Goal: Task Accomplishment & Management: Use online tool/utility

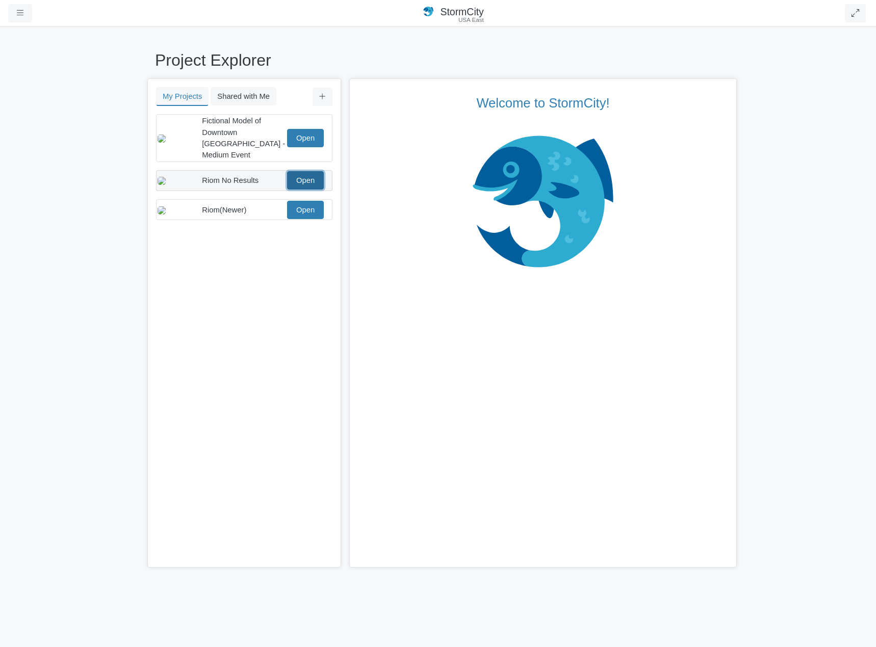
click at [307, 171] on link "Open" at bounding box center [305, 180] width 37 height 18
click at [317, 213] on link "Open" at bounding box center [305, 210] width 37 height 18
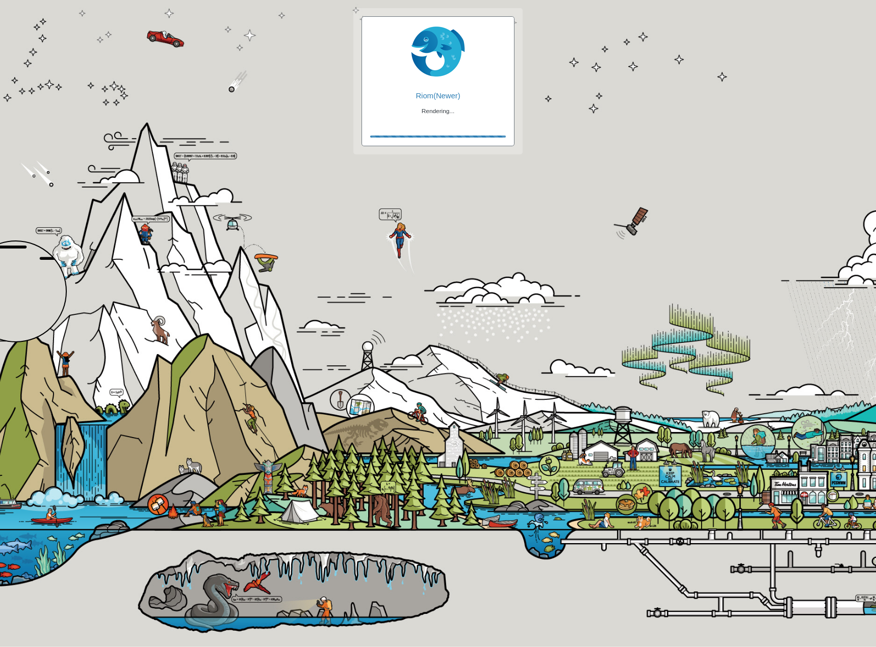
checkbox input "true"
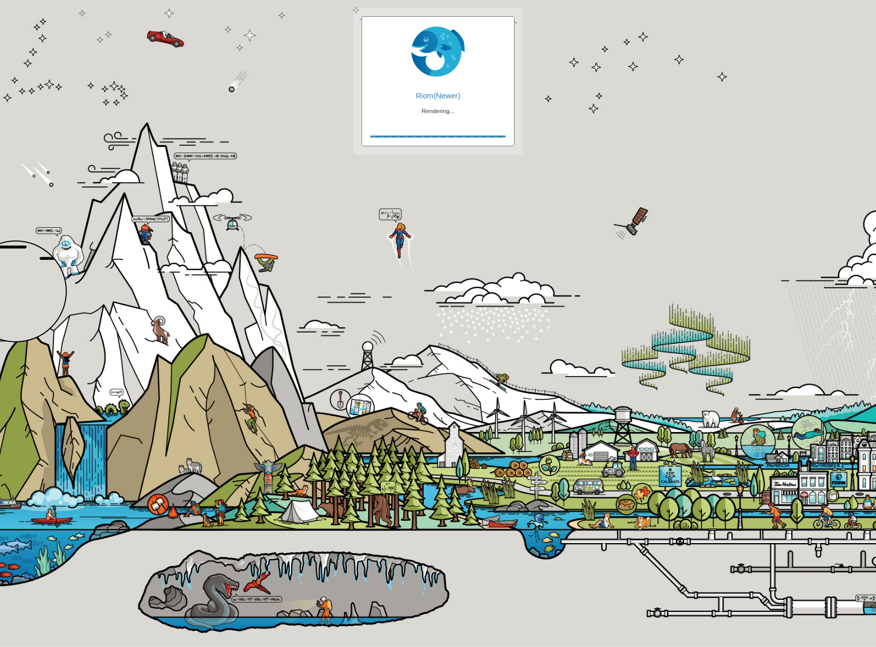
checkbox input "true"
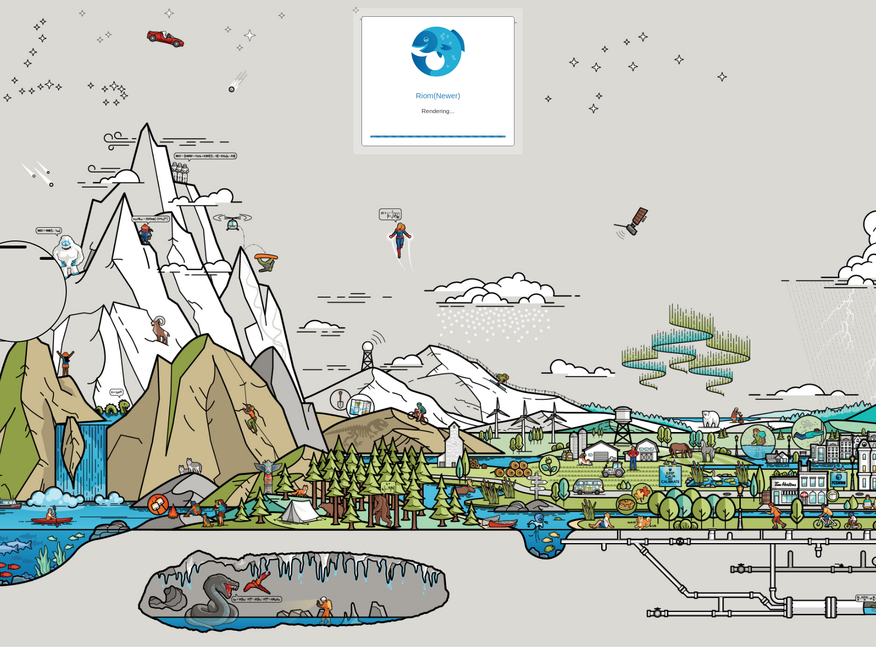
checkbox input "false"
checkbox input "true"
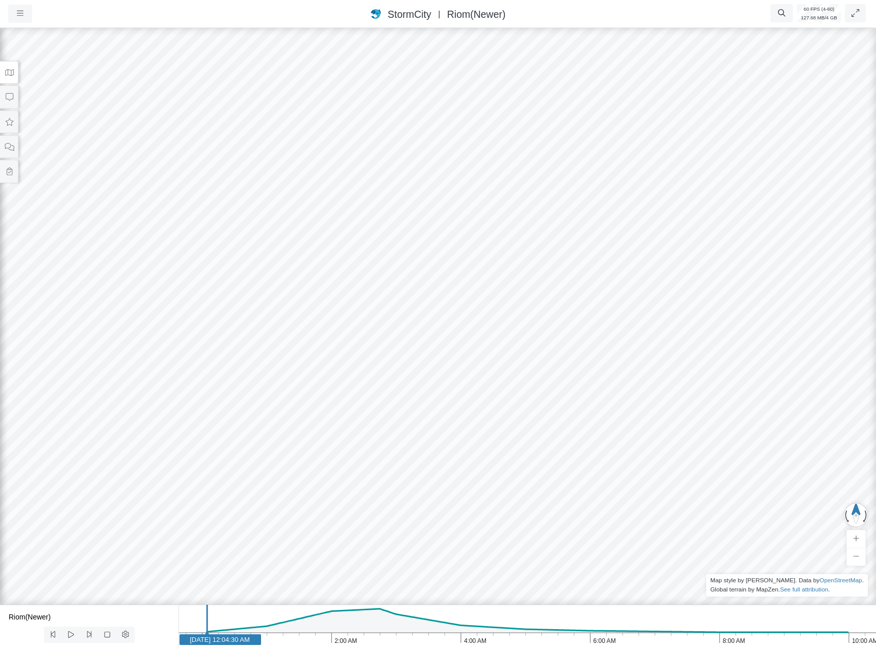
drag, startPoint x: 411, startPoint y: 12, endPoint x: 303, endPoint y: 140, distance: 167.4
click at [411, 12] on span "StormCity" at bounding box center [408, 14] width 43 height 11
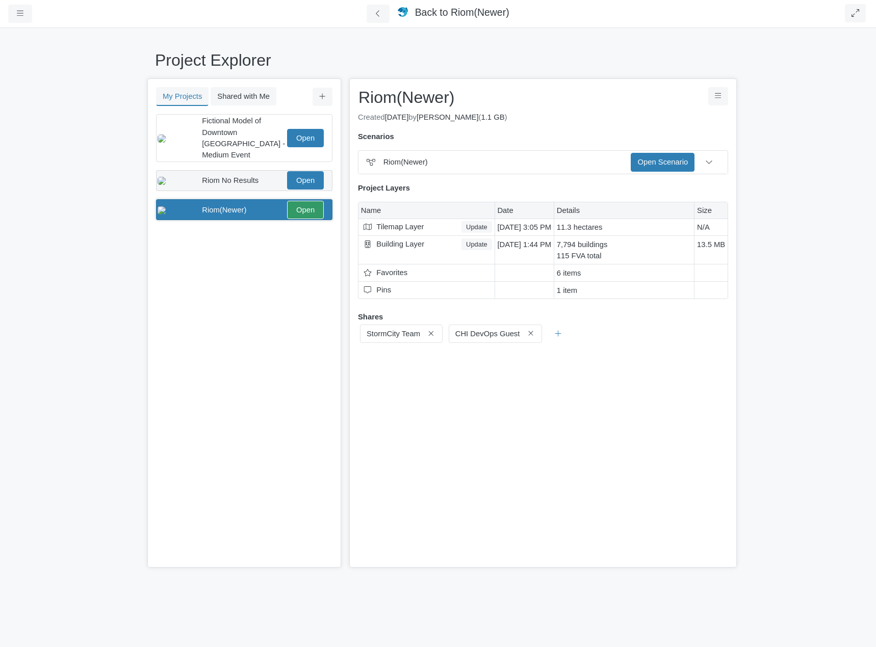
click at [254, 176] on span "Riom No Results" at bounding box center [230, 180] width 57 height 8
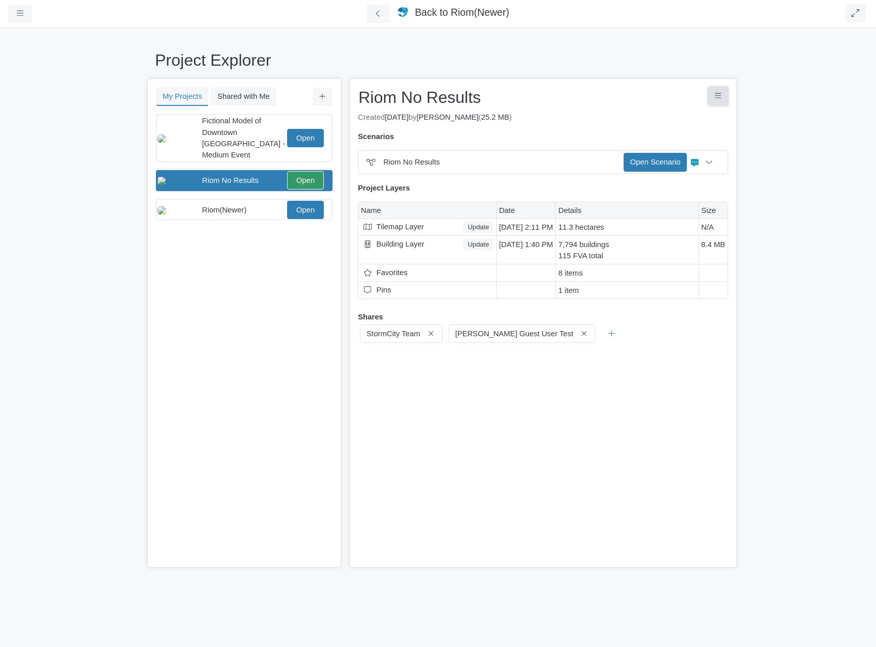
click at [714, 98] on button "Project Controls" at bounding box center [718, 96] width 20 height 18
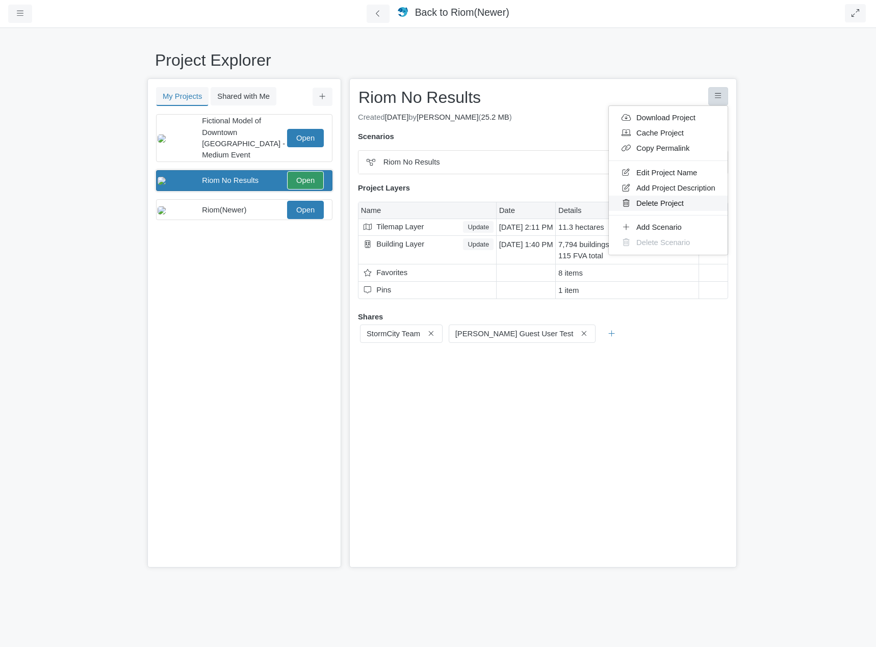
click at [675, 200] on link "Delete Project" at bounding box center [668, 203] width 119 height 15
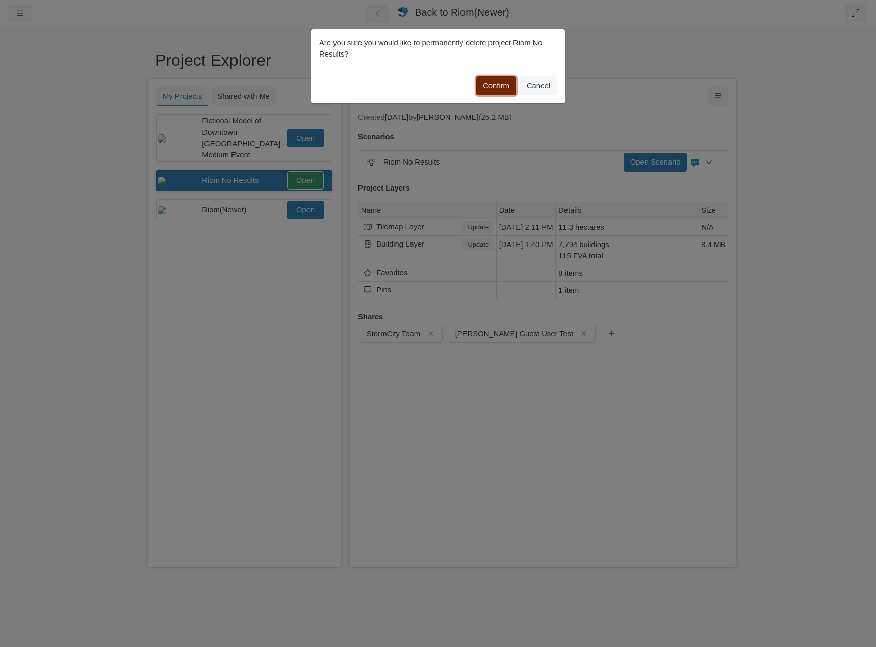
click at [494, 84] on button "Confirm" at bounding box center [496, 85] width 40 height 18
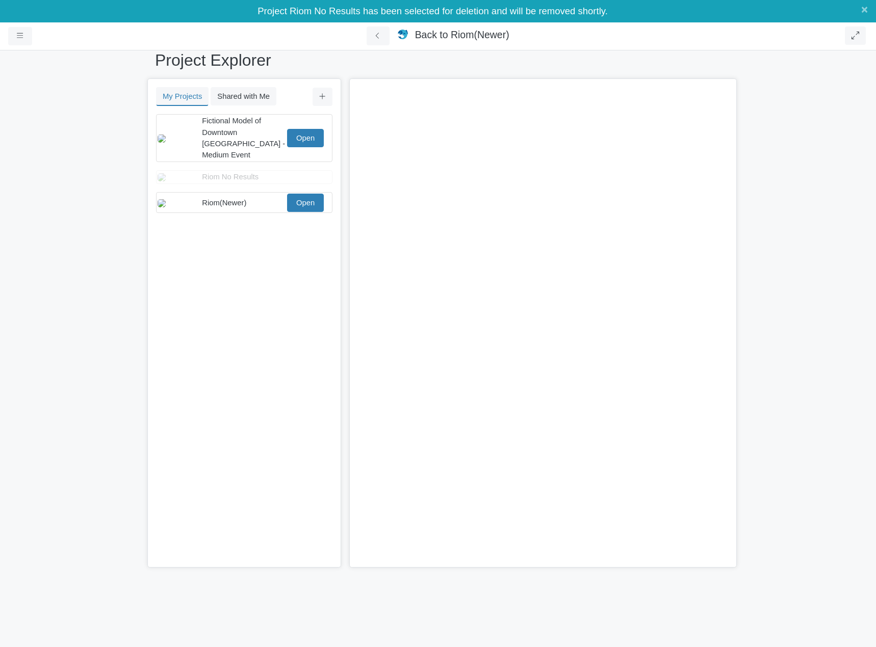
click at [244, 289] on div "You don't currently have any projects. Upload a Project You don't currently hav…" at bounding box center [244, 341] width 192 height 454
click at [227, 195] on div "Riom(Newer) Open" at bounding box center [240, 203] width 166 height 18
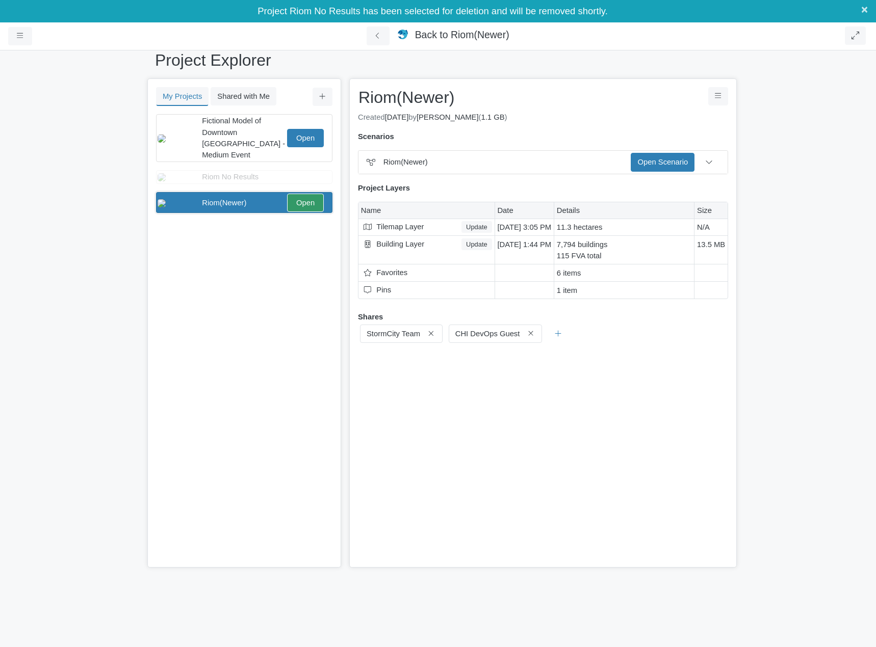
drag, startPoint x: 864, startPoint y: 8, endPoint x: 835, endPoint y: 28, distance: 35.9
click at [864, 8] on span "×" at bounding box center [864, 9] width 7 height 13
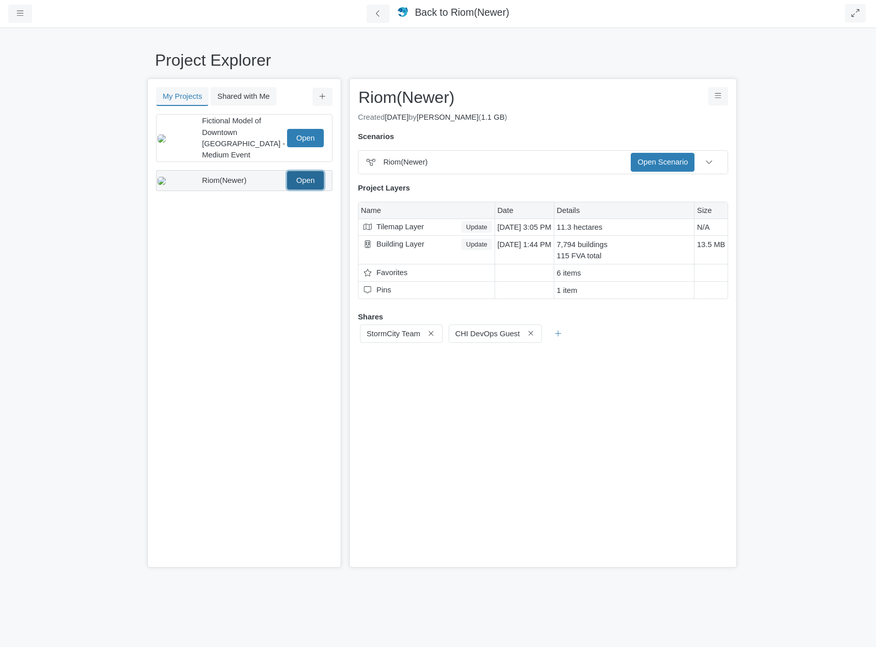
drag, startPoint x: 311, startPoint y: 169, endPoint x: 305, endPoint y: 183, distance: 15.7
click at [311, 171] on link "Open" at bounding box center [305, 180] width 37 height 18
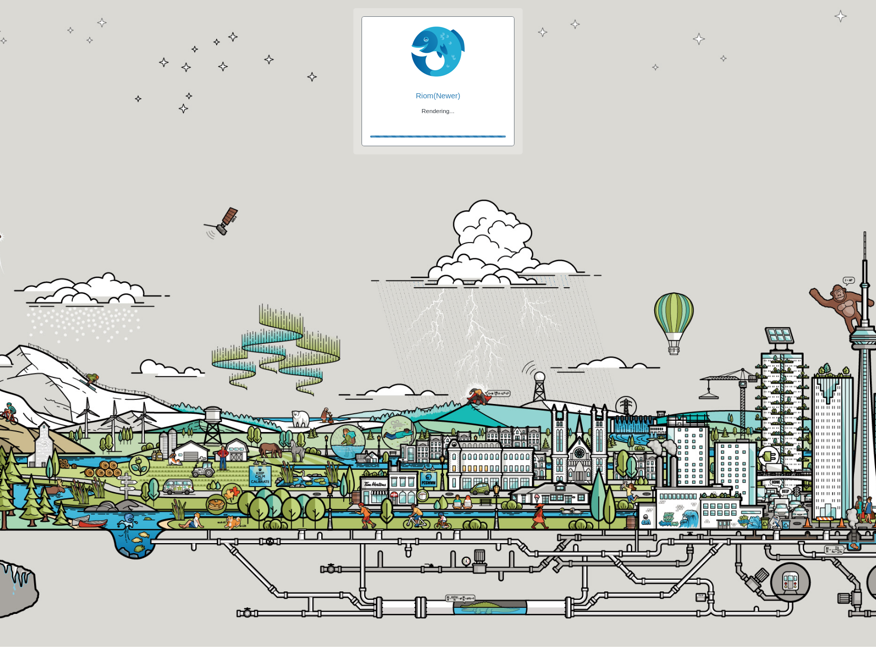
checkbox input "true"
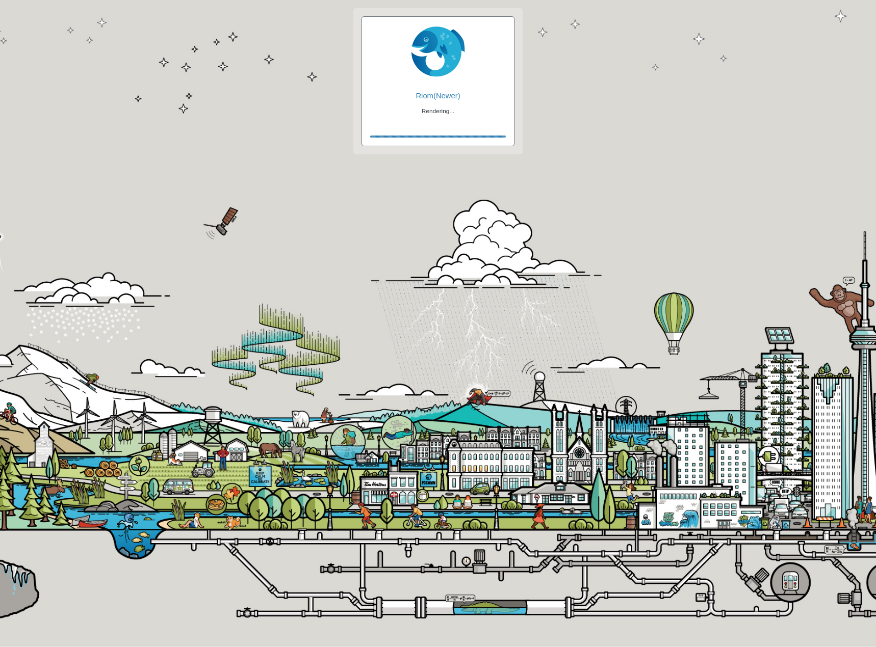
checkbox input "true"
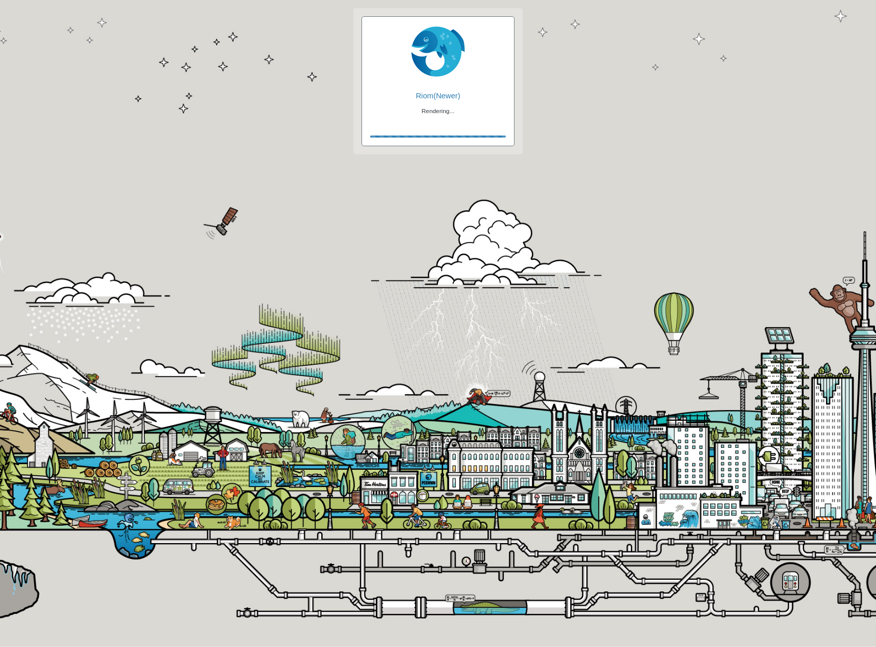
checkbox input "false"
checkbox input "true"
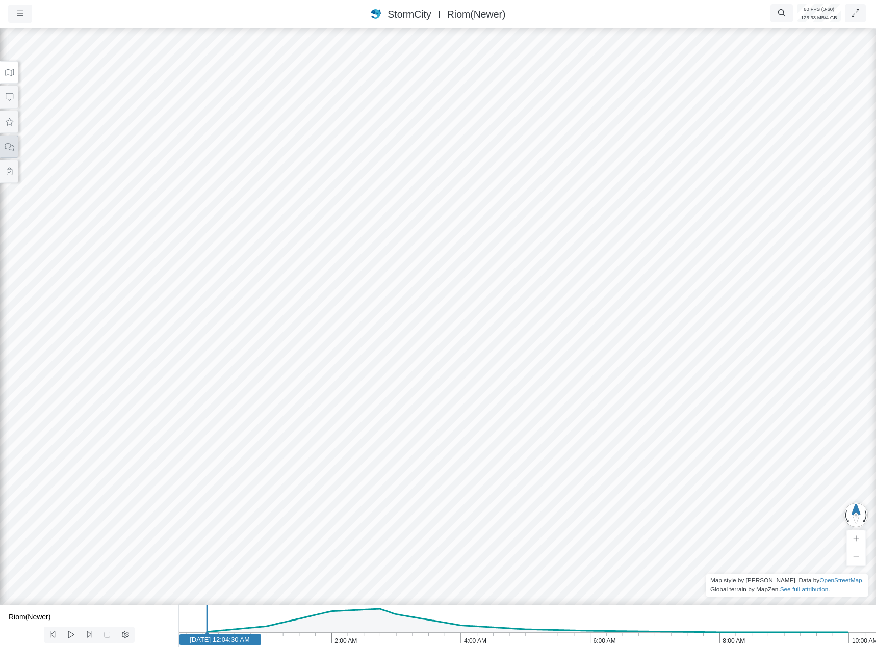
click at [9, 151] on button at bounding box center [9, 147] width 18 height 23
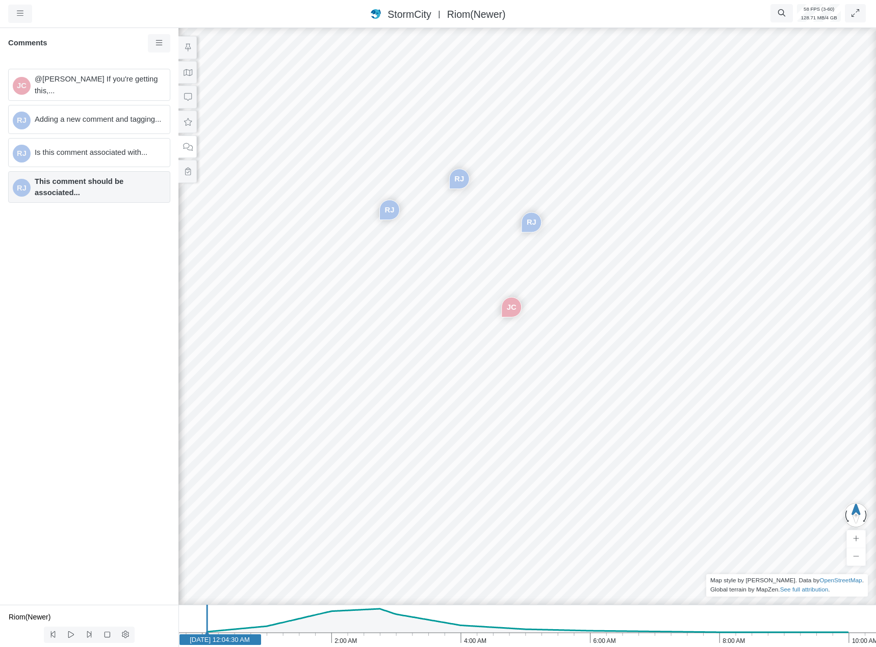
click at [107, 189] on span "This comment should be associated..." at bounding box center [98, 187] width 127 height 22
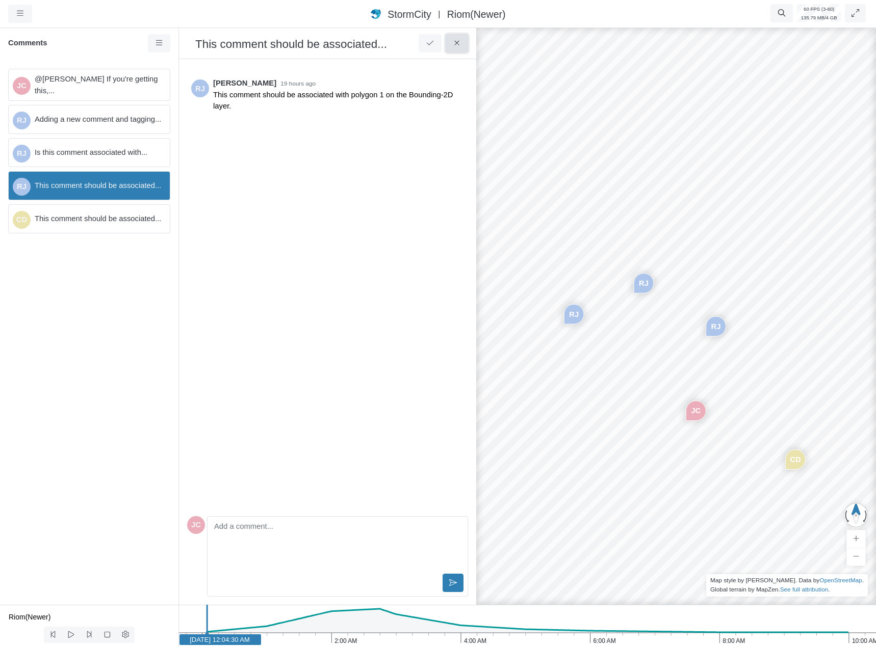
click at [452, 43] on icon at bounding box center [457, 43] width 10 height 8
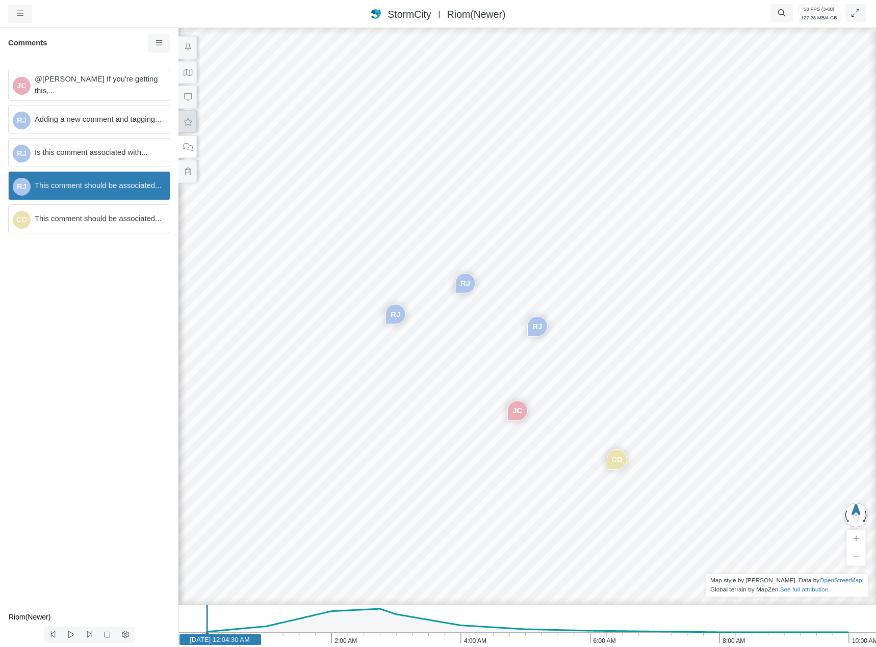
click at [183, 127] on button at bounding box center [187, 122] width 18 height 23
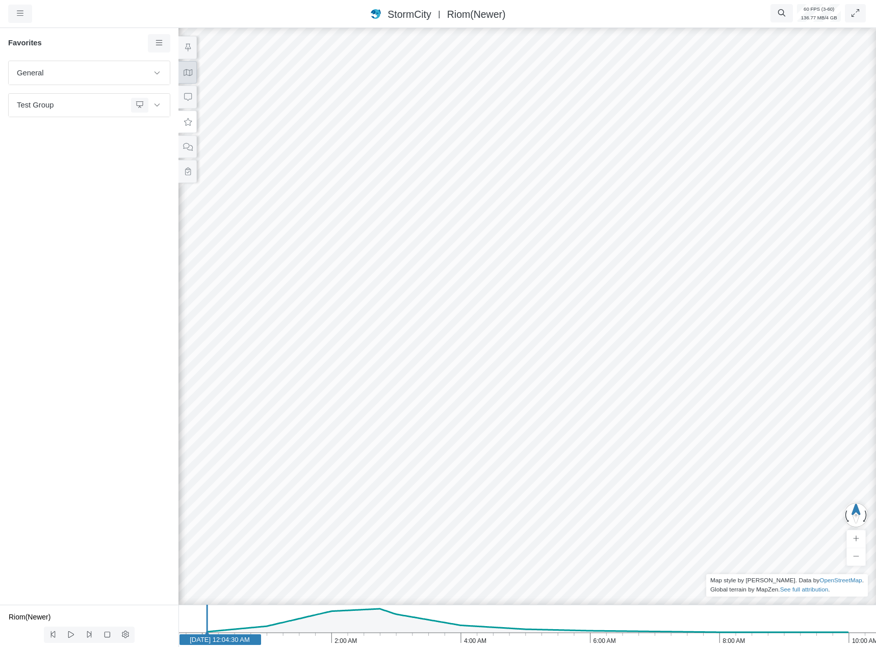
click at [189, 71] on icon at bounding box center [187, 72] width 9 height 7
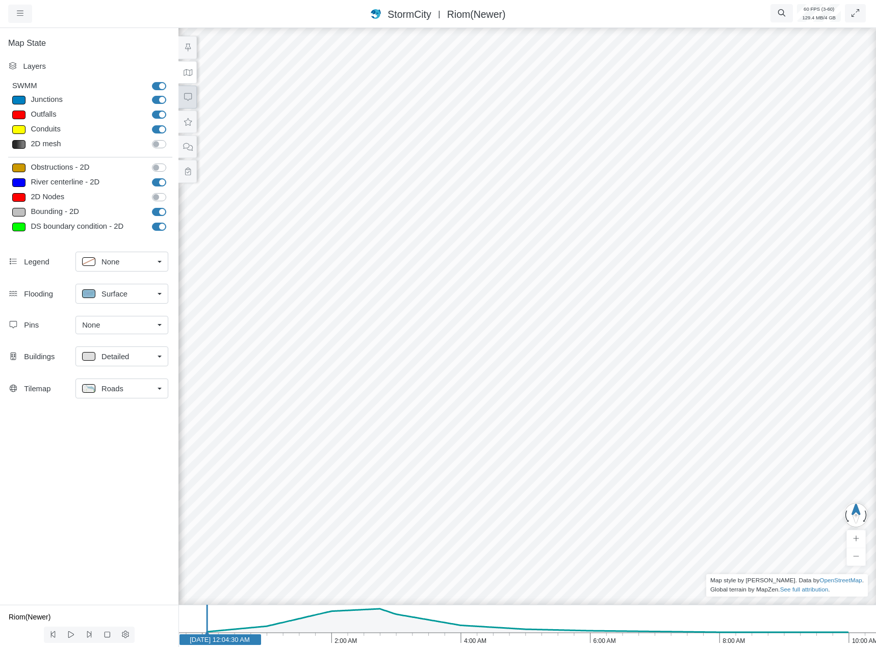
click at [189, 90] on button at bounding box center [187, 97] width 18 height 23
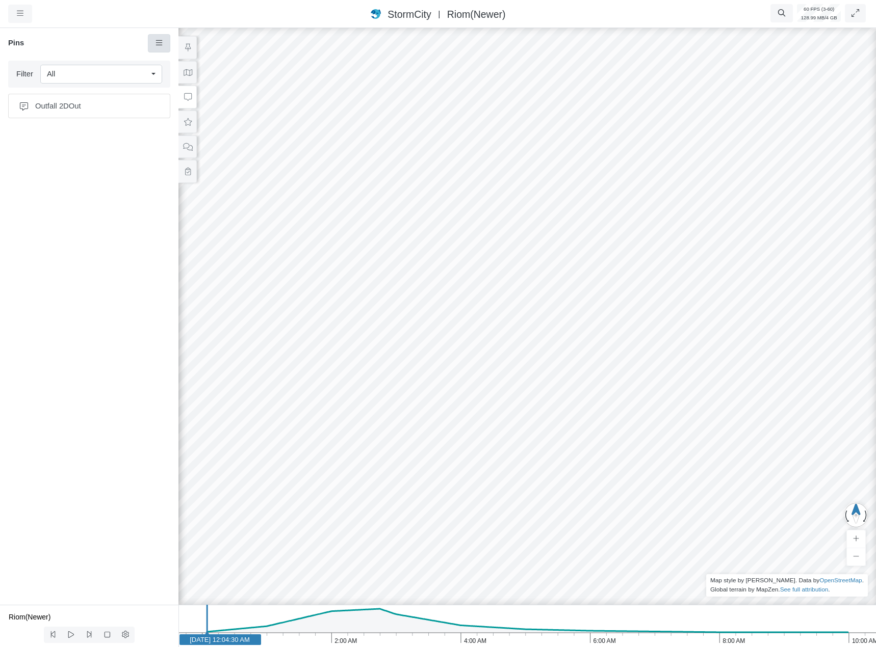
click at [167, 45] on link at bounding box center [159, 43] width 23 height 18
click at [98, 225] on ul "Outfall 2DOut" at bounding box center [89, 339] width 178 height 499
click at [183, 172] on icon at bounding box center [188, 172] width 10 height 8
click at [157, 48] on link at bounding box center [159, 43] width 23 height 18
click at [52, 235] on div "Test Task JC To Do Comment from [PERSON_NAME] JC To Do" at bounding box center [89, 333] width 178 height 544
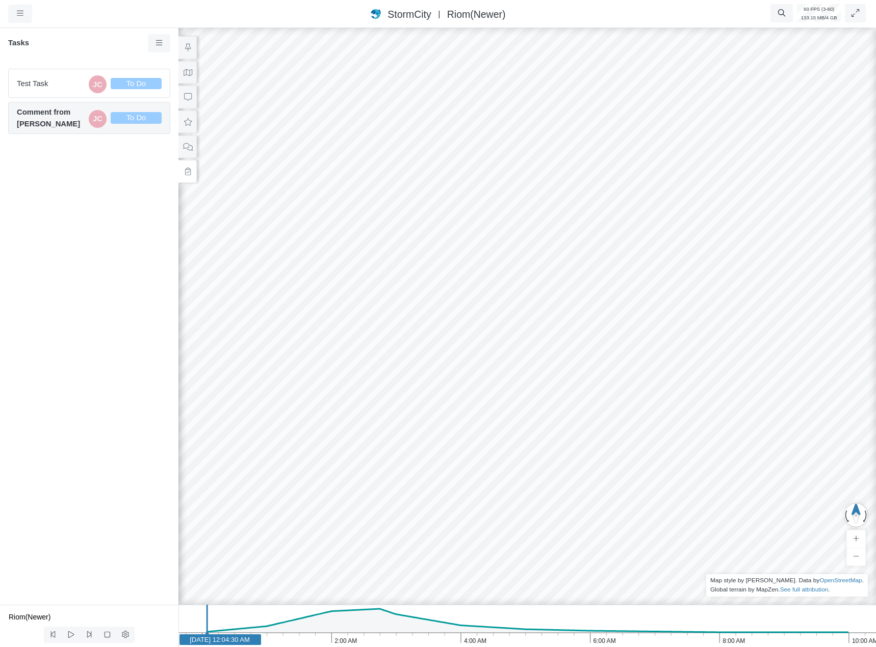
click at [60, 125] on span "Comment from [PERSON_NAME]" at bounding box center [51, 118] width 68 height 22
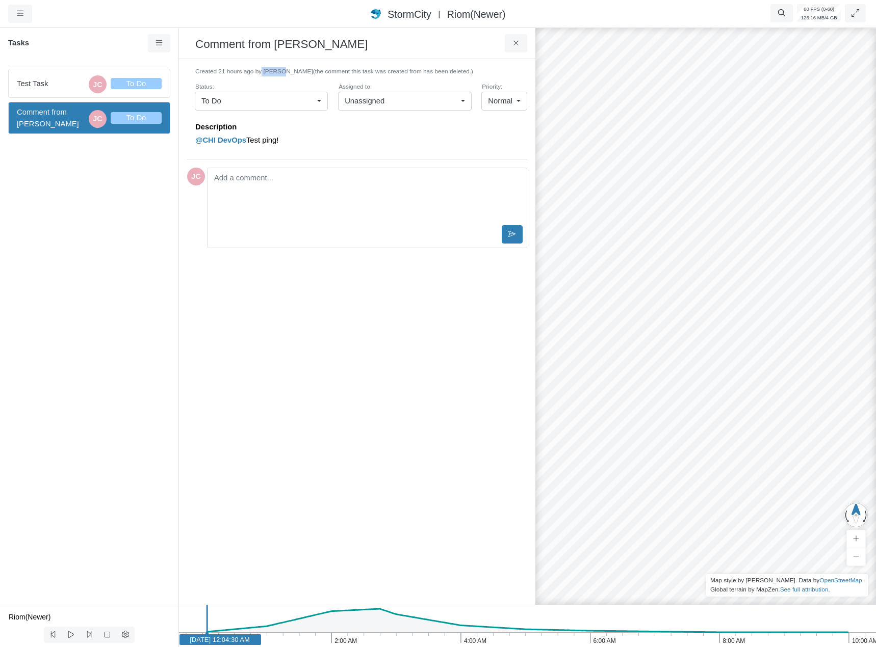
drag, startPoint x: 261, startPoint y: 72, endPoint x: 289, endPoint y: 72, distance: 28.0
click at [289, 72] on small "Created 21 hours ago by Jesse Cluthe (the comment this task was created from ha…" at bounding box center [361, 71] width 332 height 9
click at [302, 80] on div "Created 21 hours ago by Jesse Cluthe (the comment this task was created from ha…" at bounding box center [357, 113] width 340 height 92
click at [308, 104] on div "To Do" at bounding box center [257, 100] width 112 height 11
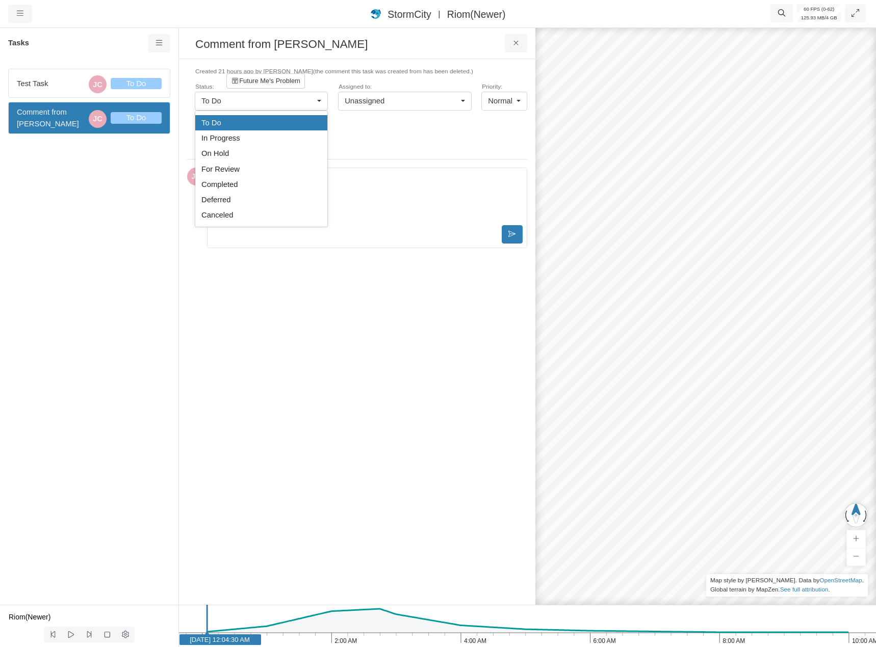
click at [308, 104] on div "To Do" at bounding box center [257, 100] width 112 height 11
click at [373, 135] on p "@CHI DevOps Test ping!" at bounding box center [358, 140] width 327 height 11
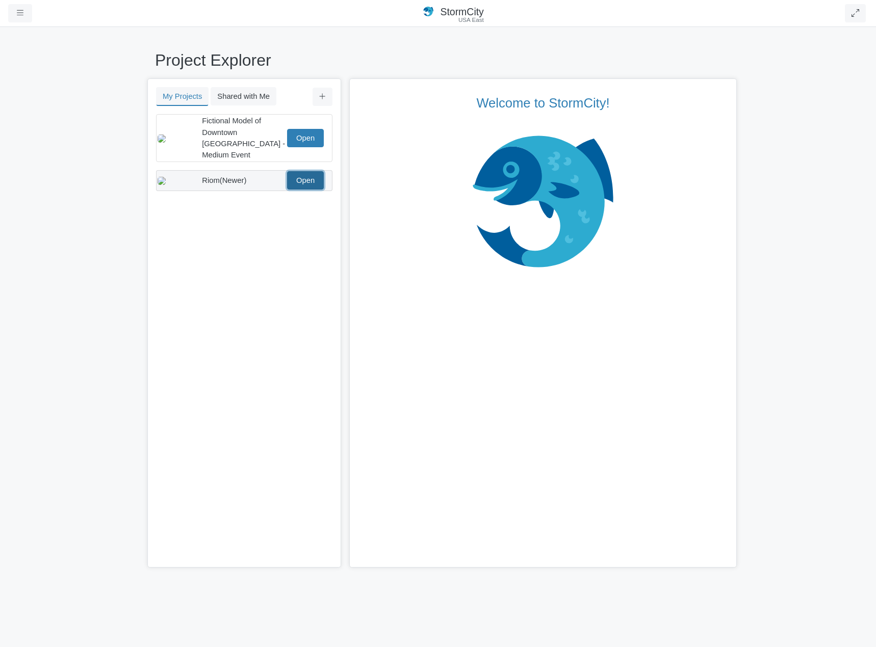
click at [302, 171] on link "Open" at bounding box center [305, 180] width 37 height 18
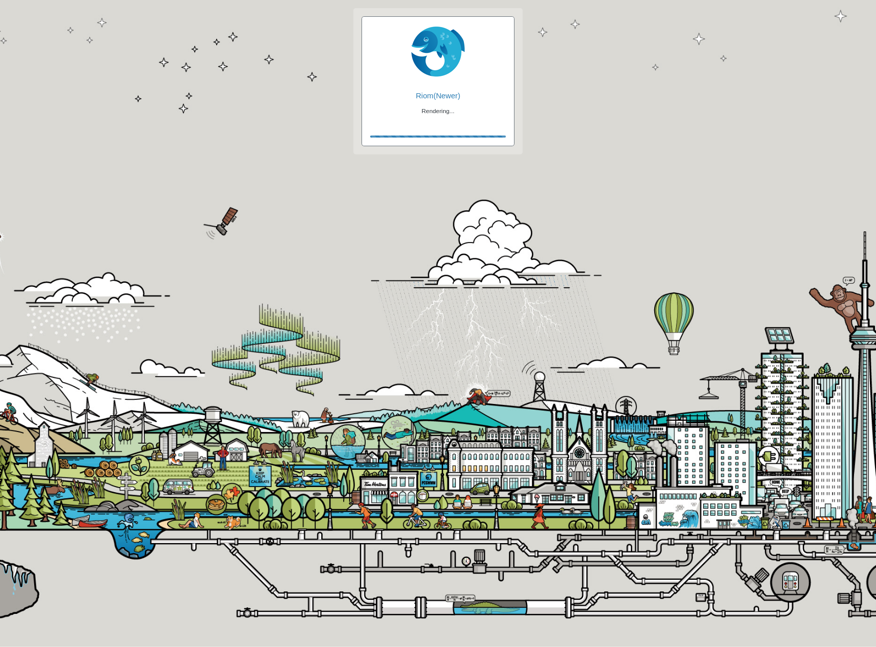
checkbox input "true"
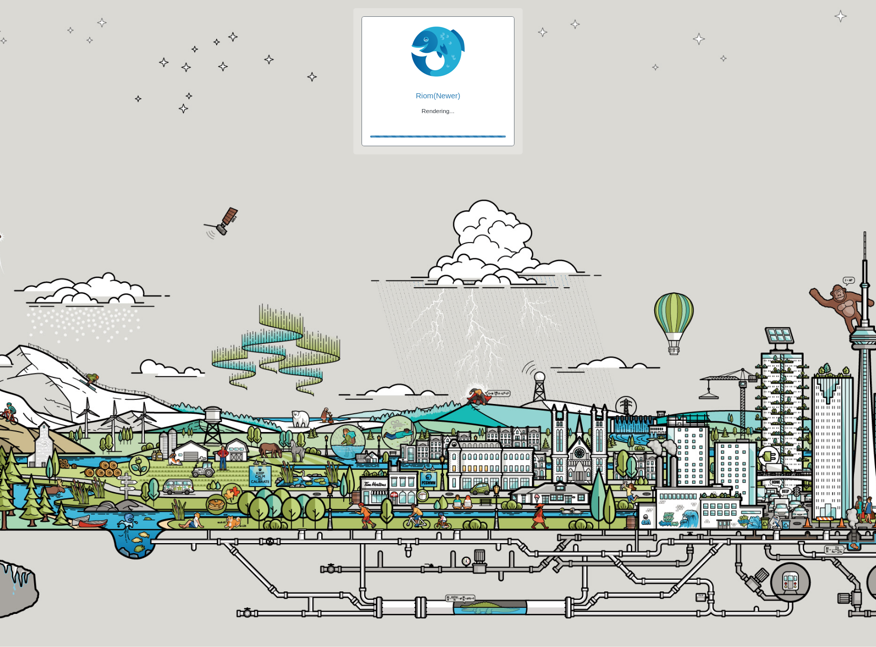
checkbox input "true"
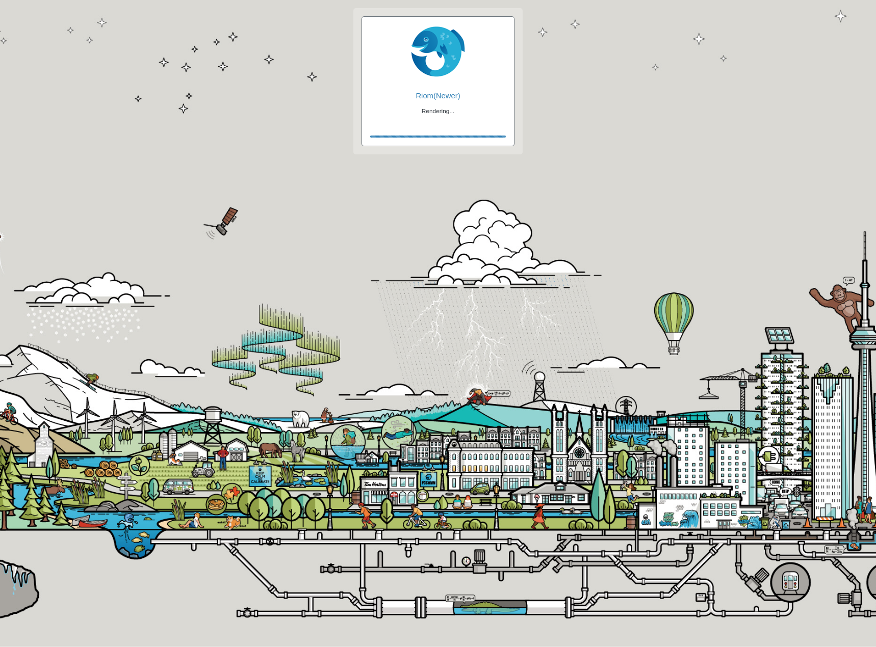
checkbox input "false"
checkbox input "true"
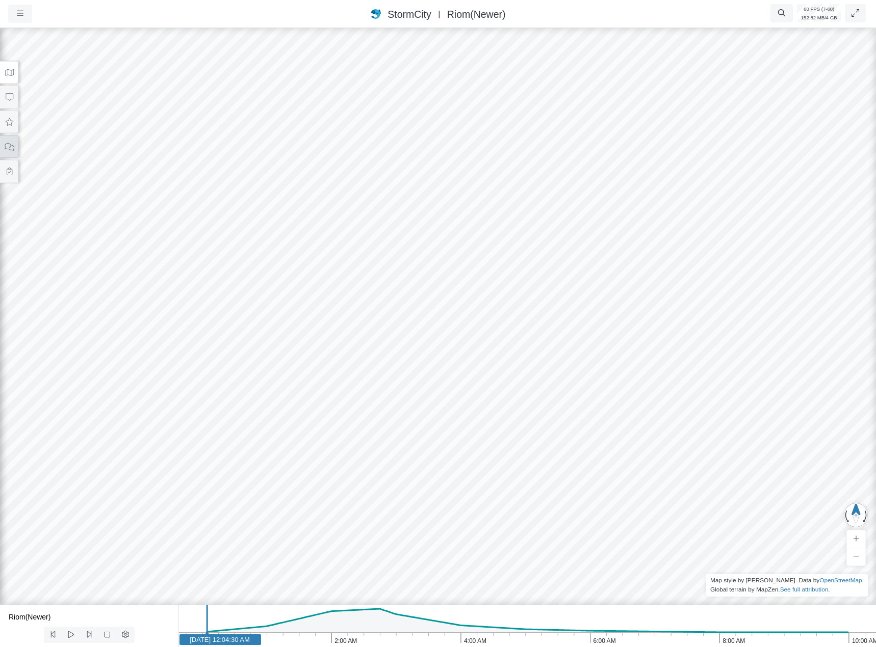
click at [13, 150] on icon at bounding box center [9, 147] width 9 height 8
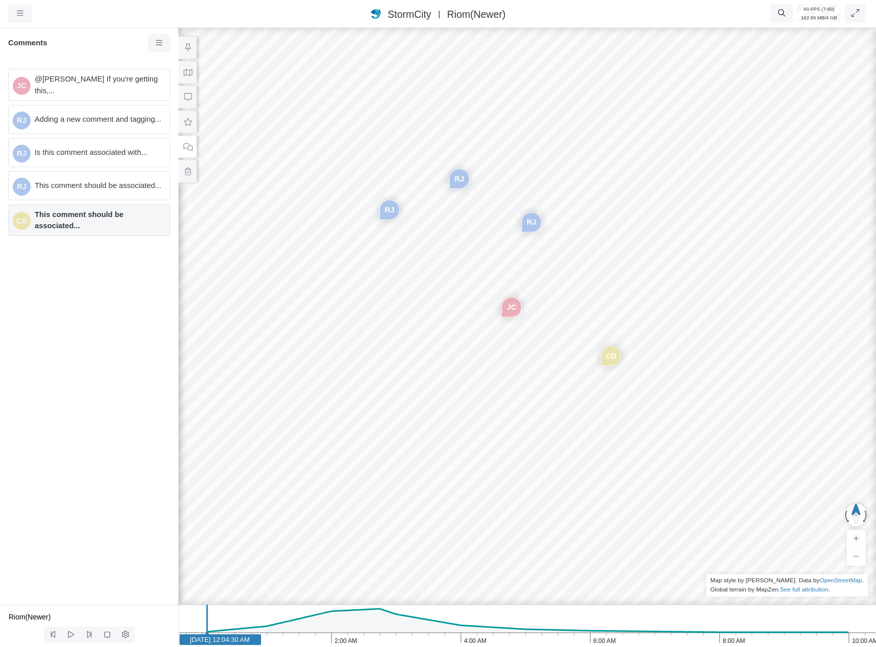
click at [124, 226] on span "This comment should be associated..." at bounding box center [98, 220] width 127 height 22
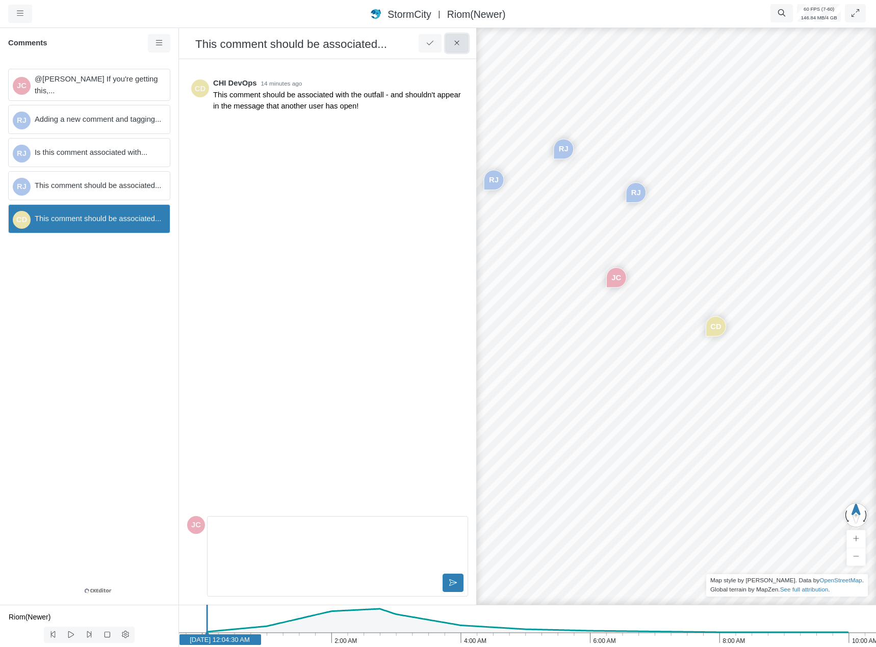
click at [455, 43] on icon at bounding box center [457, 43] width 10 height 8
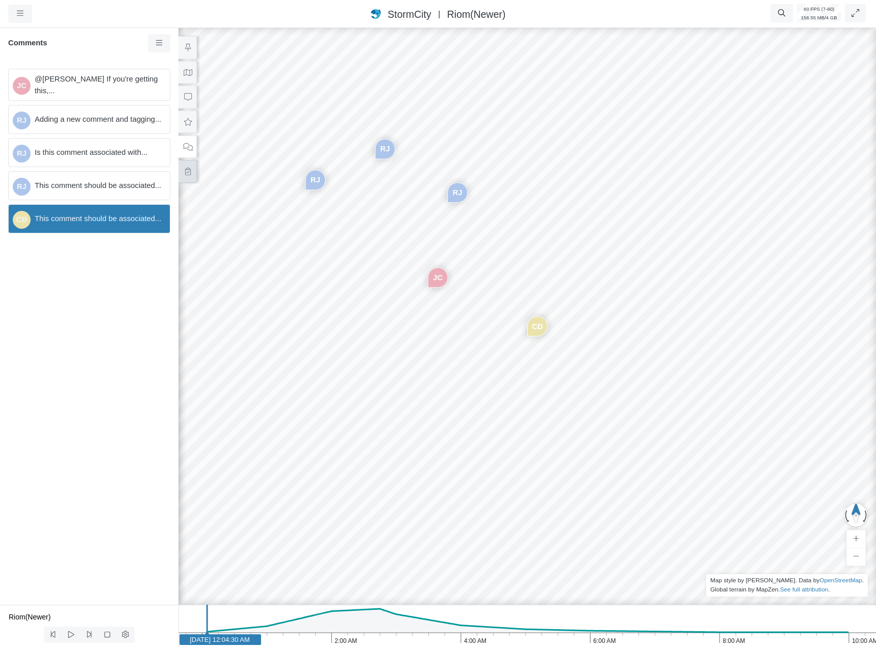
click at [189, 168] on icon at bounding box center [188, 172] width 10 height 8
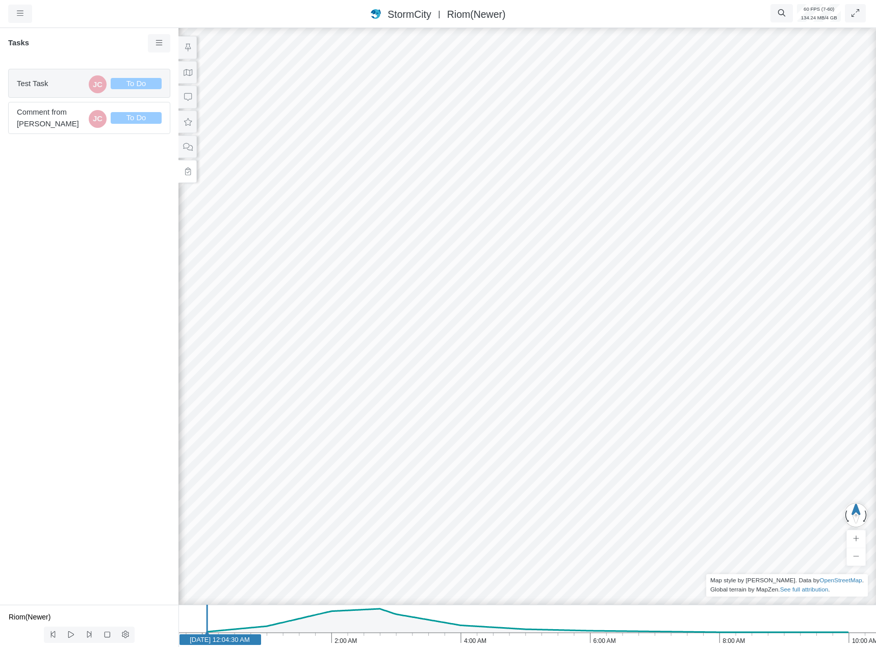
click at [71, 86] on span "Test Task" at bounding box center [51, 83] width 68 height 11
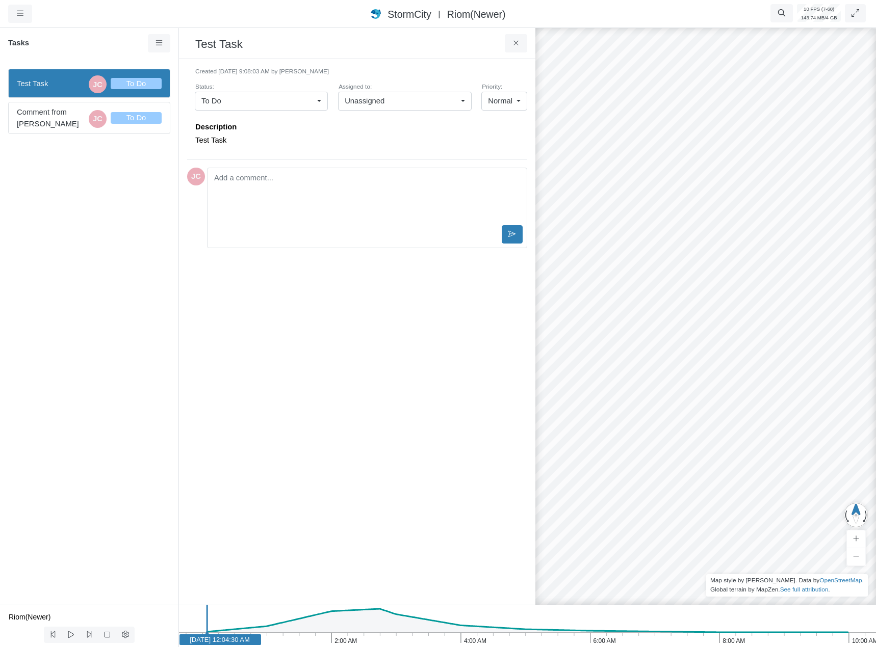
click at [103, 268] on div "Test Task JC To Do Comment from [PERSON_NAME] JC To Do" at bounding box center [89, 333] width 178 height 544
click at [89, 249] on div "Test Task JC To Do Comment from [PERSON_NAME] JC To Do" at bounding box center [89, 333] width 178 height 544
click at [140, 200] on div "Test Task JC To Do Comment from [PERSON_NAME] JC To Do" at bounding box center [89, 333] width 178 height 544
click at [496, 103] on span "Normal" at bounding box center [500, 100] width 24 height 11
click at [493, 158] on span "High" at bounding box center [494, 153] width 15 height 11
